Goal: Information Seeking & Learning: Learn about a topic

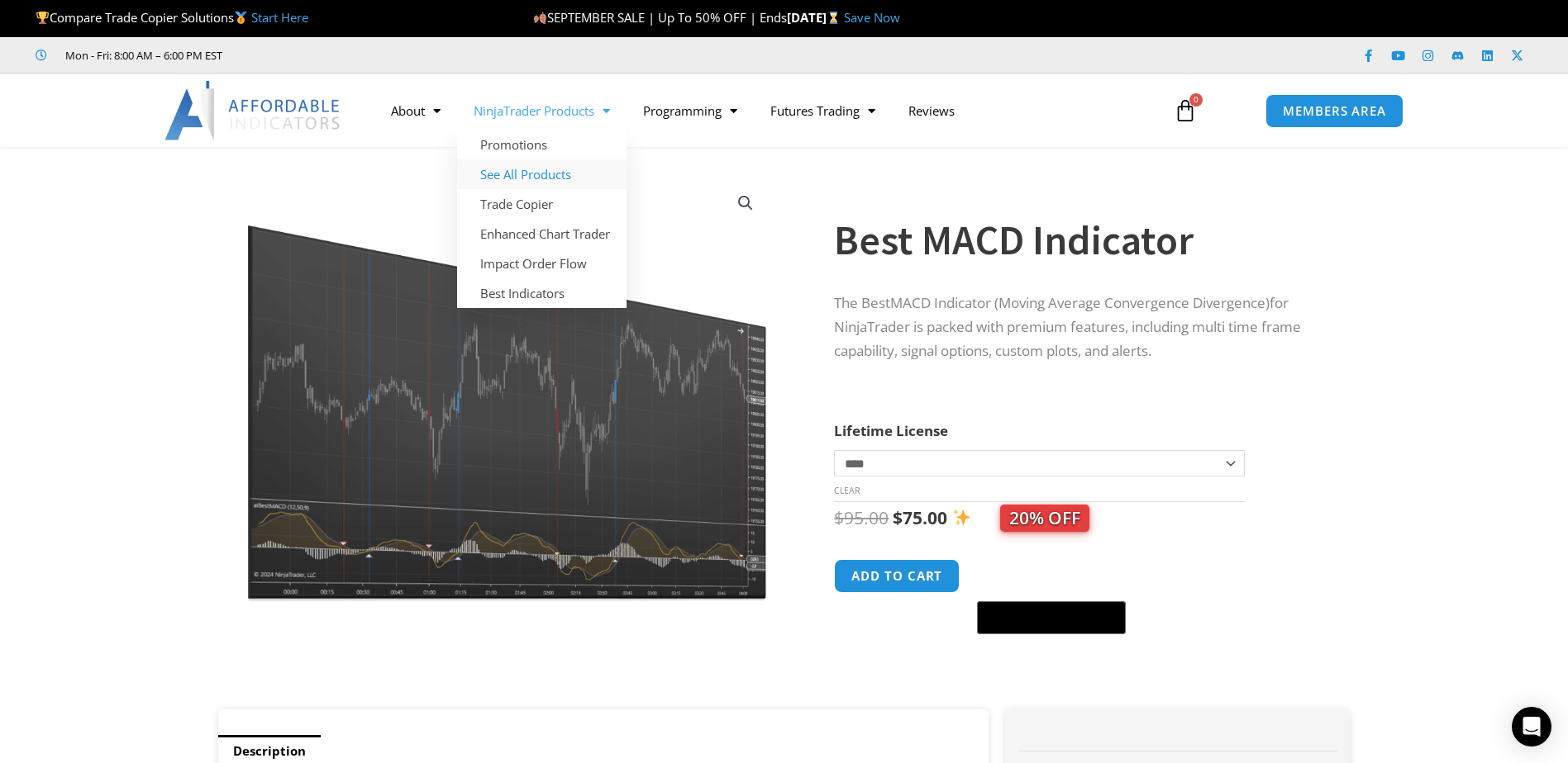
click at [517, 178] on link "See All Products" at bounding box center [542, 174] width 170 height 30
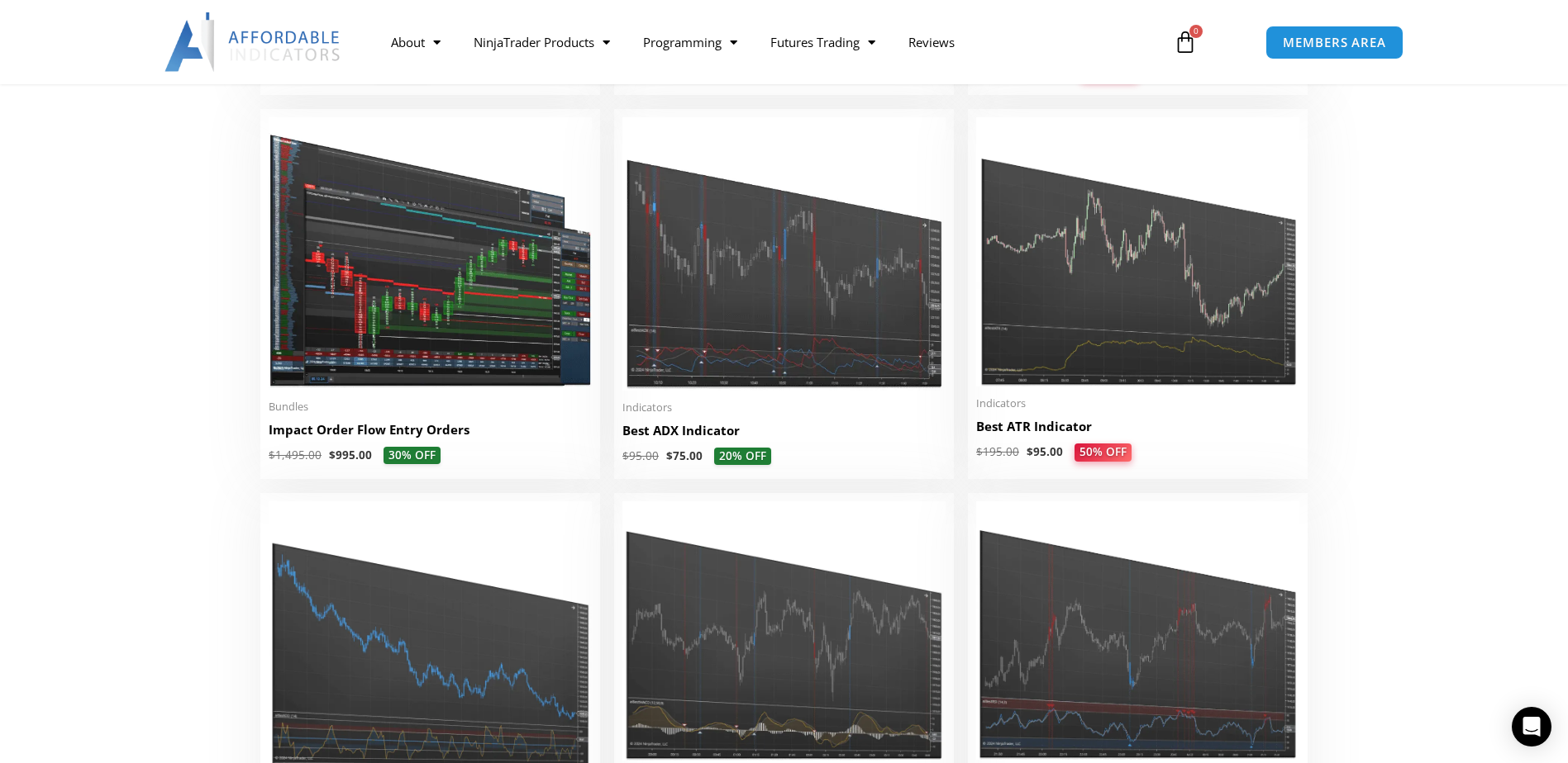
scroll to position [3552, 0]
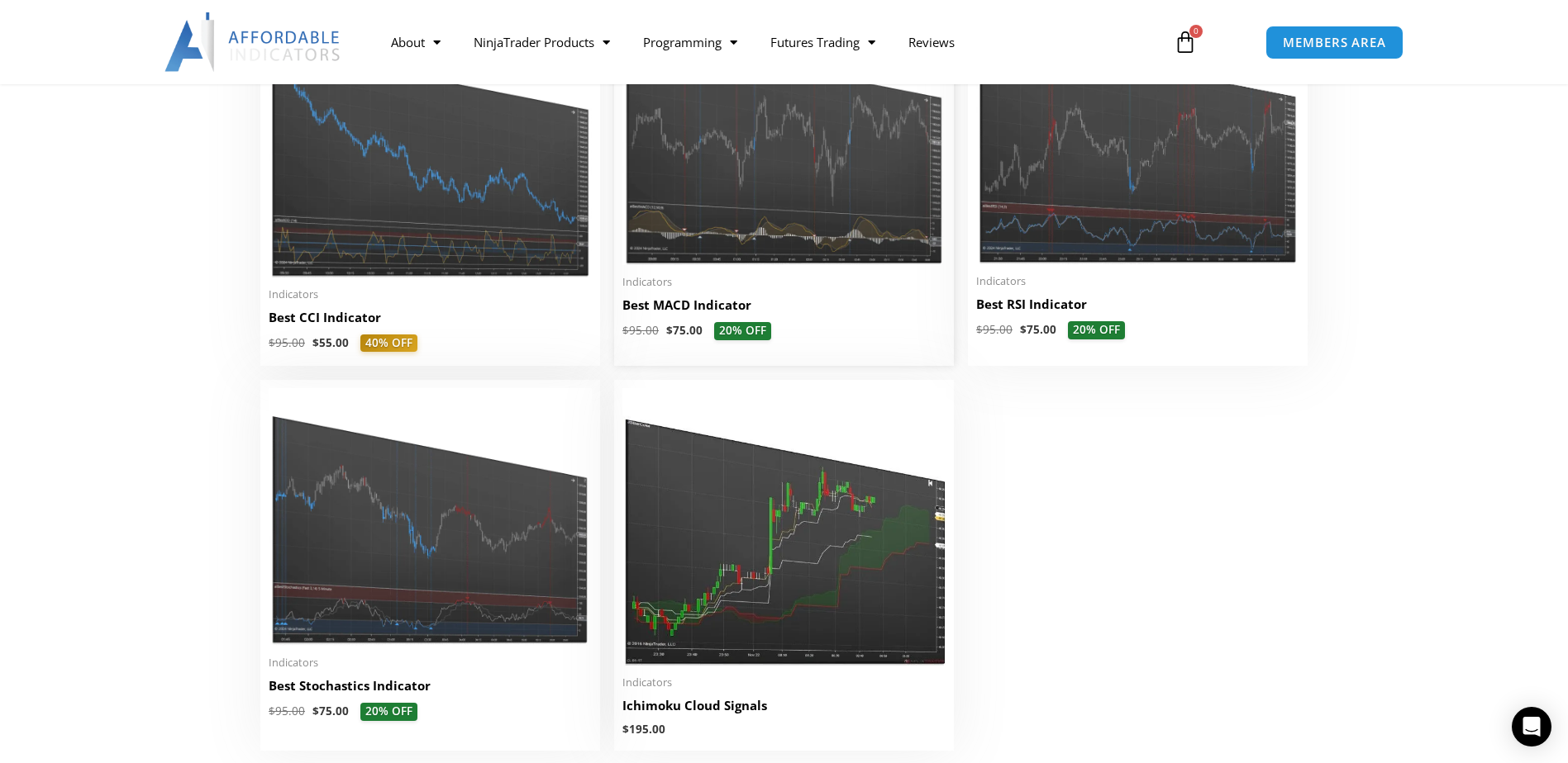
click at [746, 195] on img at bounding box center [784, 135] width 323 height 259
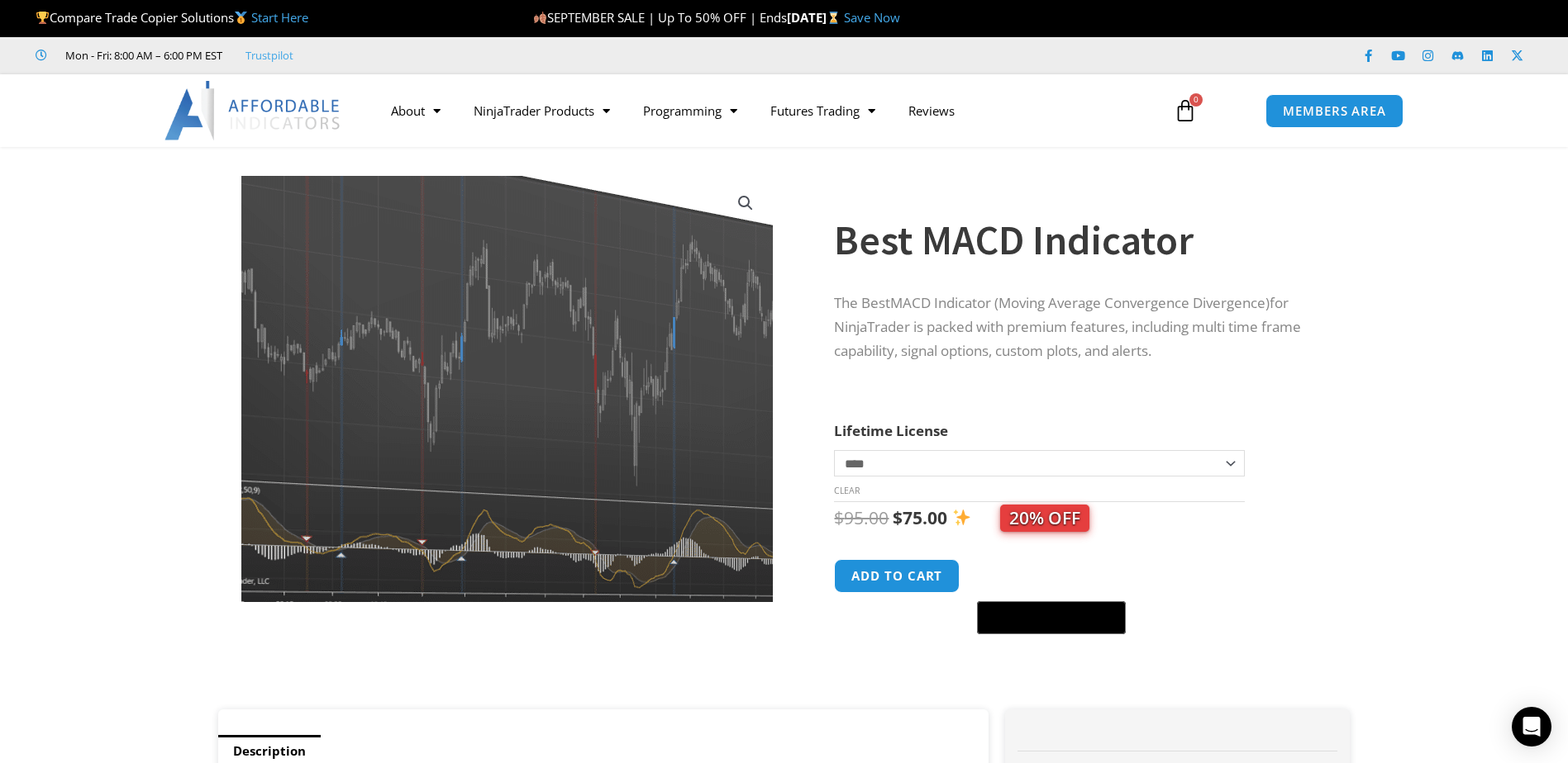
click at [448, 558] on img at bounding box center [528, 330] width 718 height 577
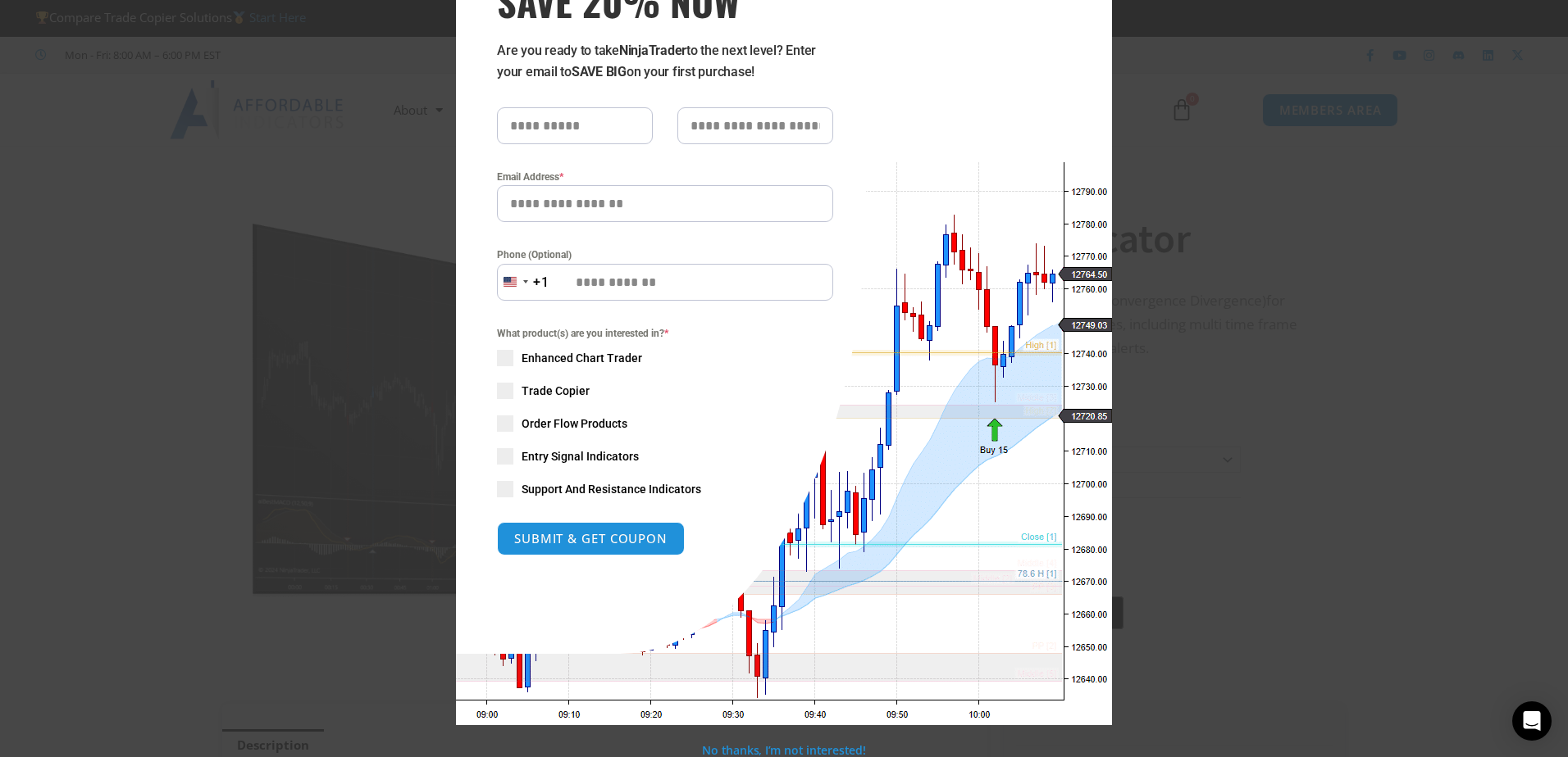
scroll to position [125, 0]
